Goal: Task Accomplishment & Management: Use online tool/utility

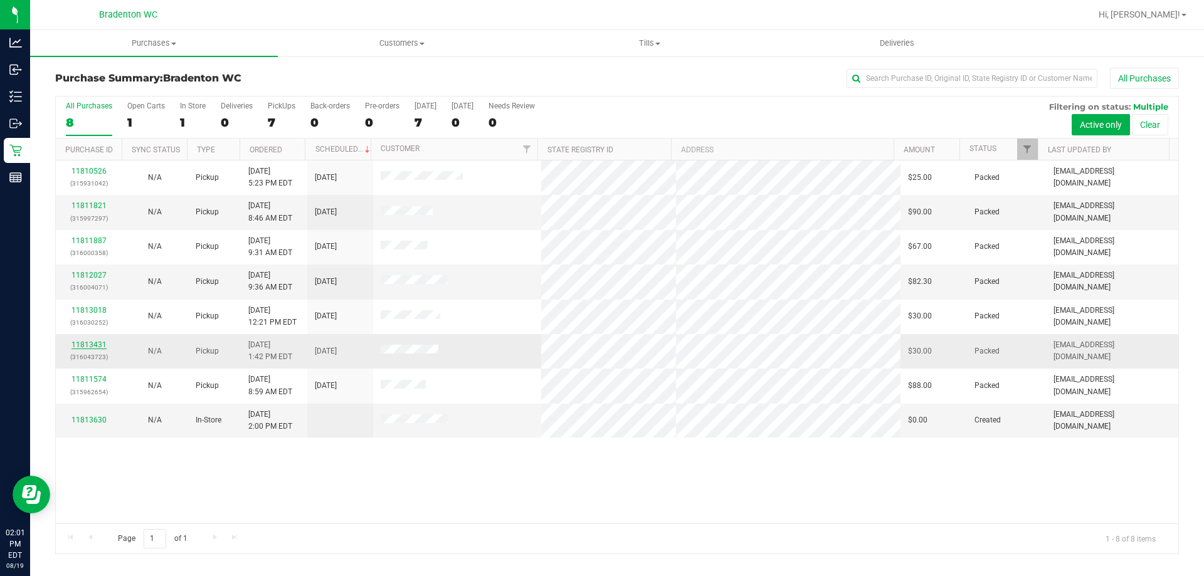
click at [81, 342] on link "11813431" at bounding box center [88, 344] width 35 height 9
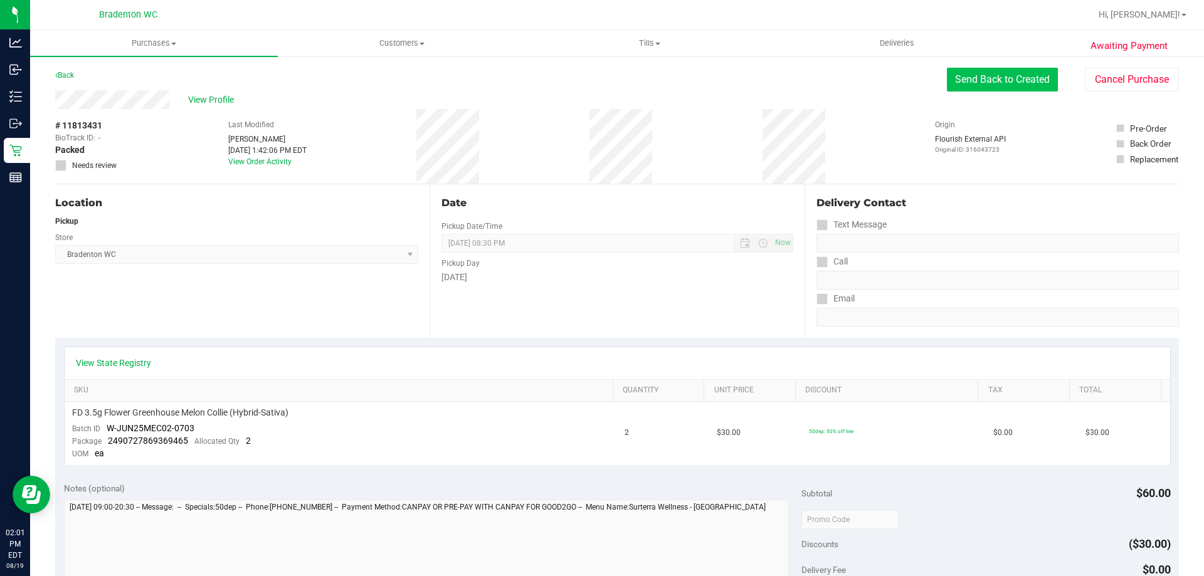
click at [1009, 83] on button "Send Back to Created" at bounding box center [1002, 80] width 111 height 24
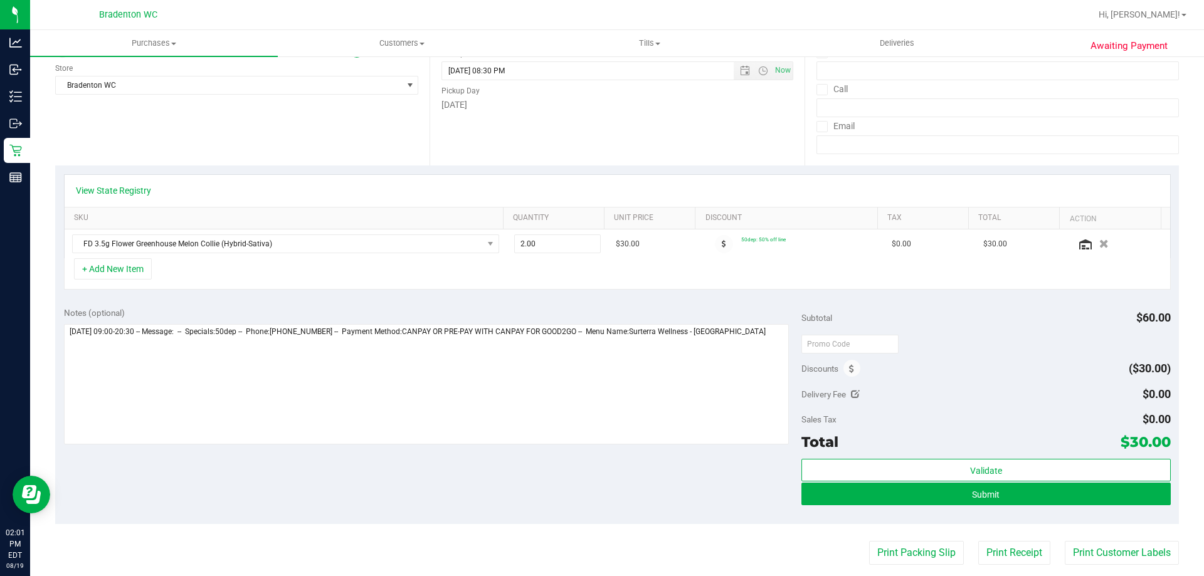
scroll to position [188, 0]
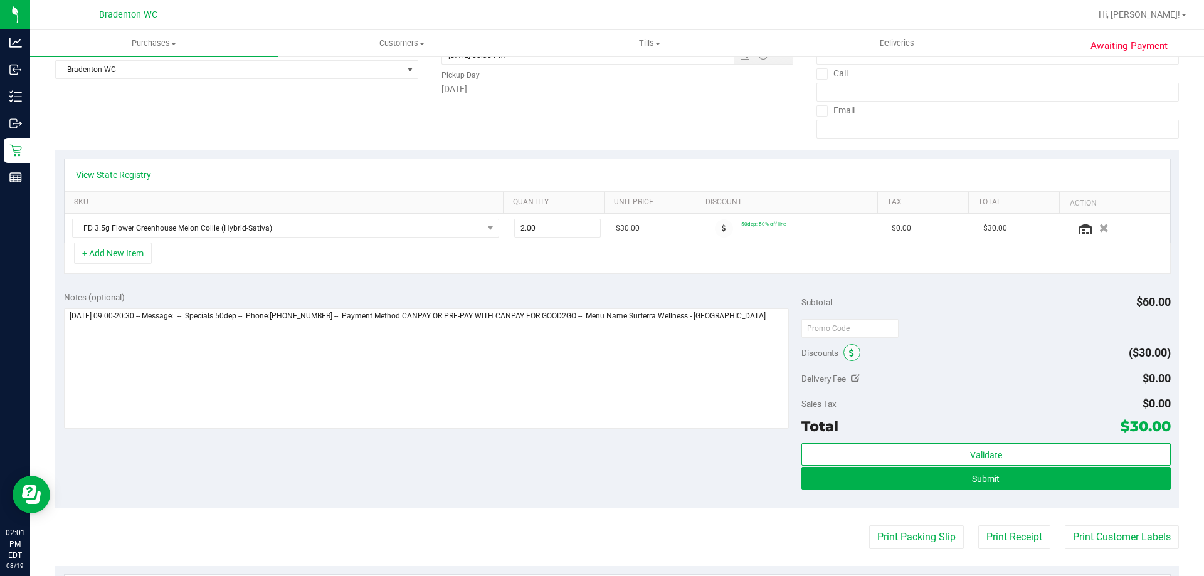
click at [843, 358] on span at bounding box center [851, 352] width 17 height 17
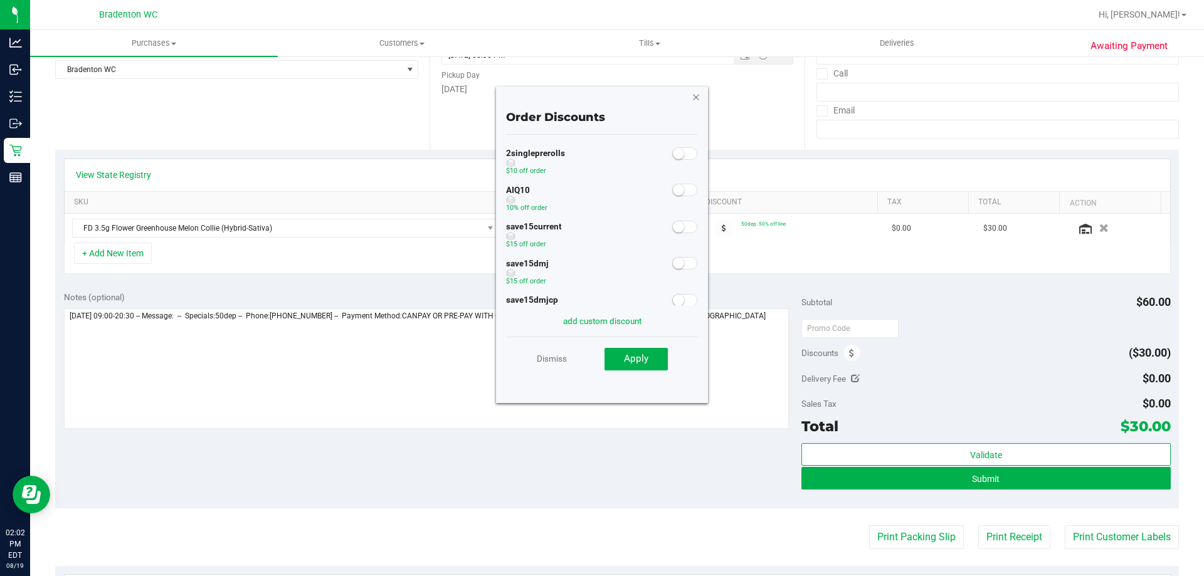
click at [695, 98] on icon "button" at bounding box center [696, 96] width 9 height 15
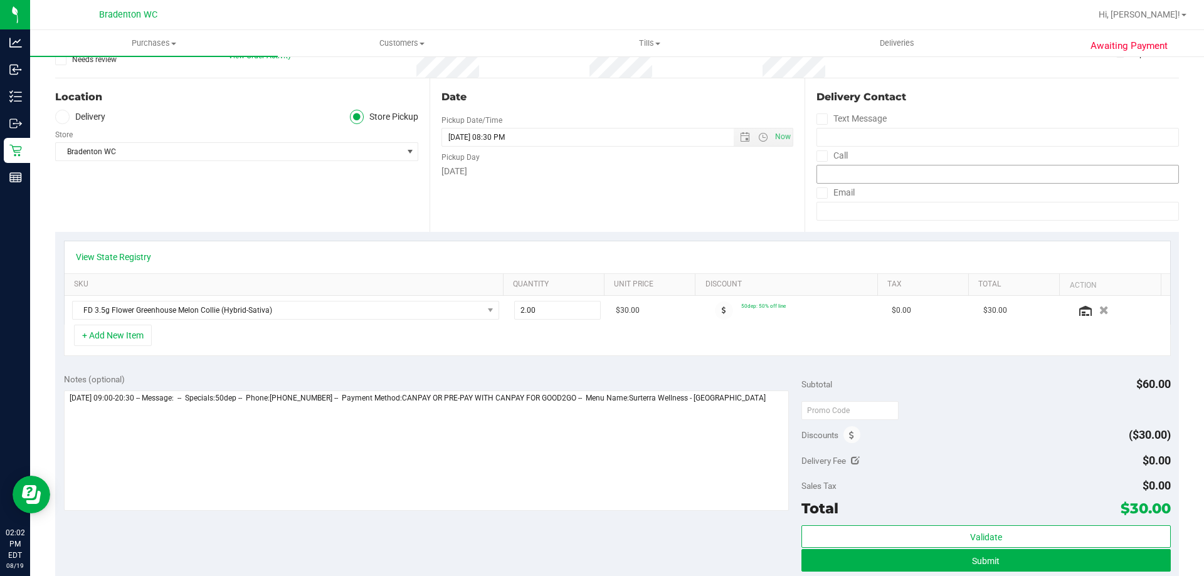
scroll to position [0, 0]
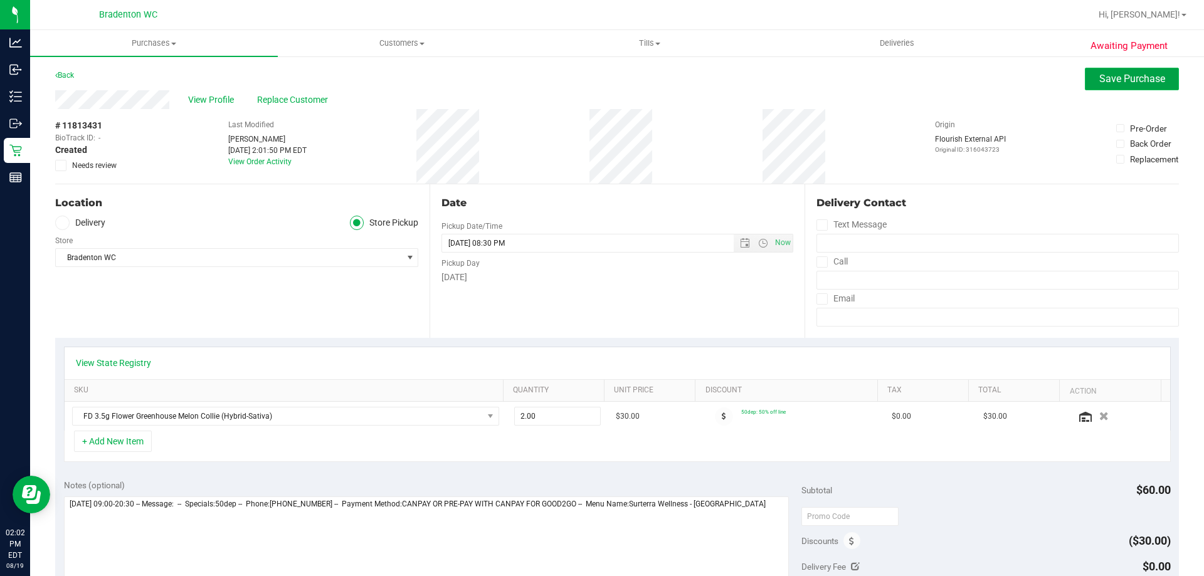
click at [1099, 73] on span "Save Purchase" at bounding box center [1132, 79] width 66 height 12
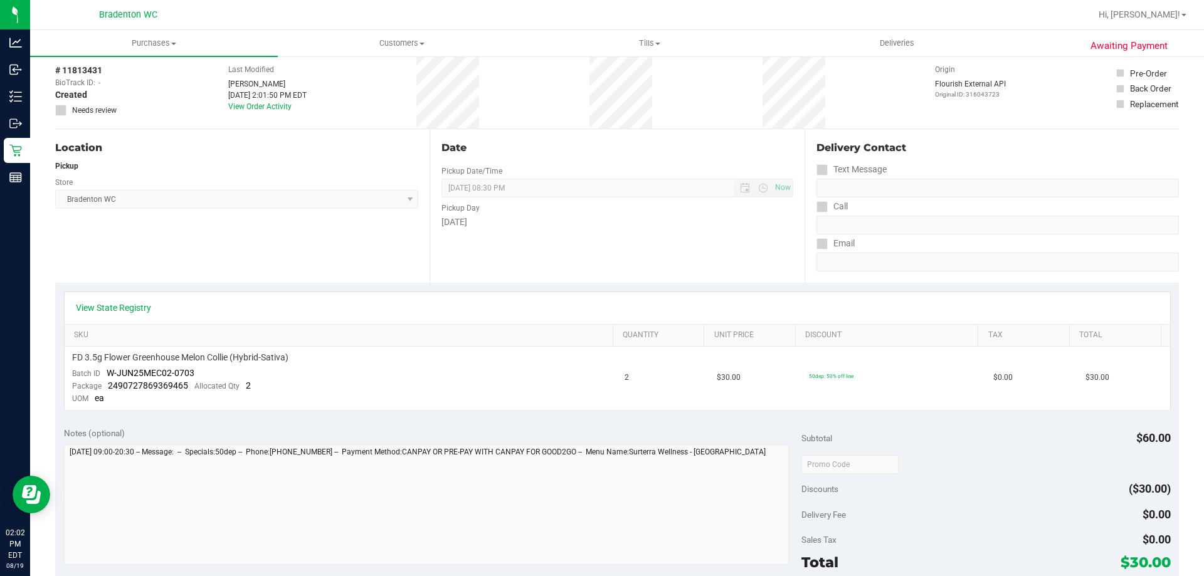
scroll to position [188, 0]
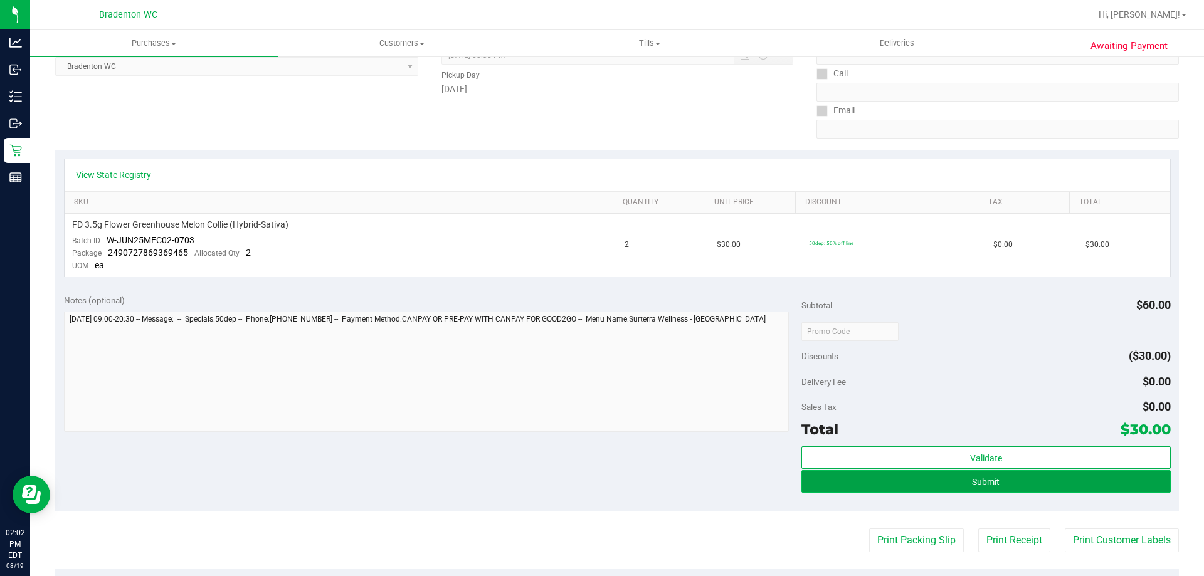
click at [838, 487] on button "Submit" at bounding box center [985, 481] width 369 height 23
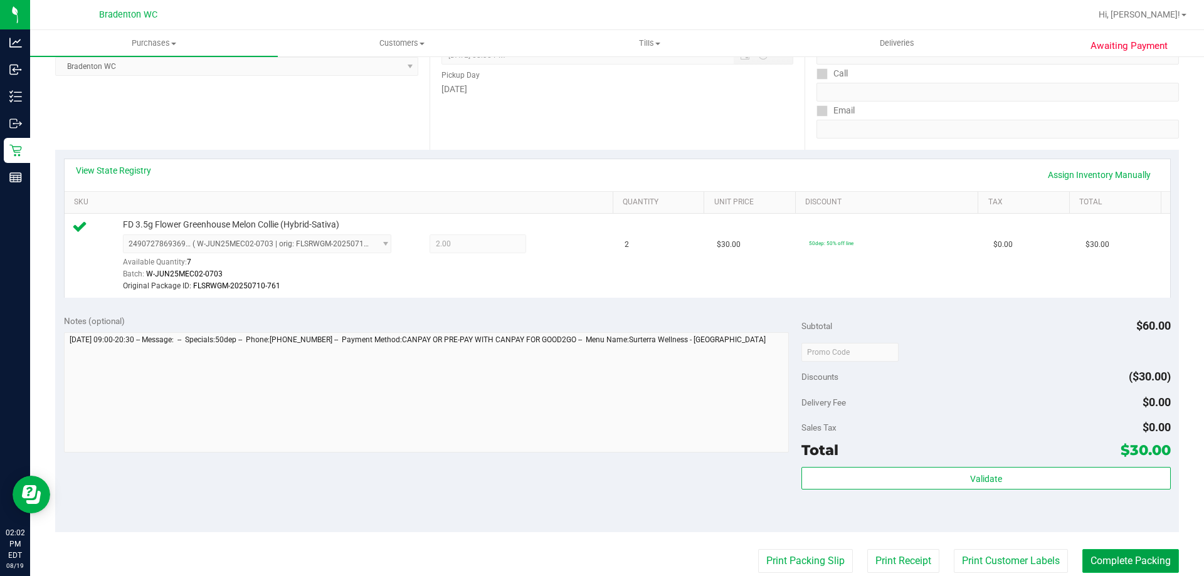
click at [1119, 561] on button "Complete Packing" at bounding box center [1130, 561] width 97 height 24
